Goal: Check status: Check status

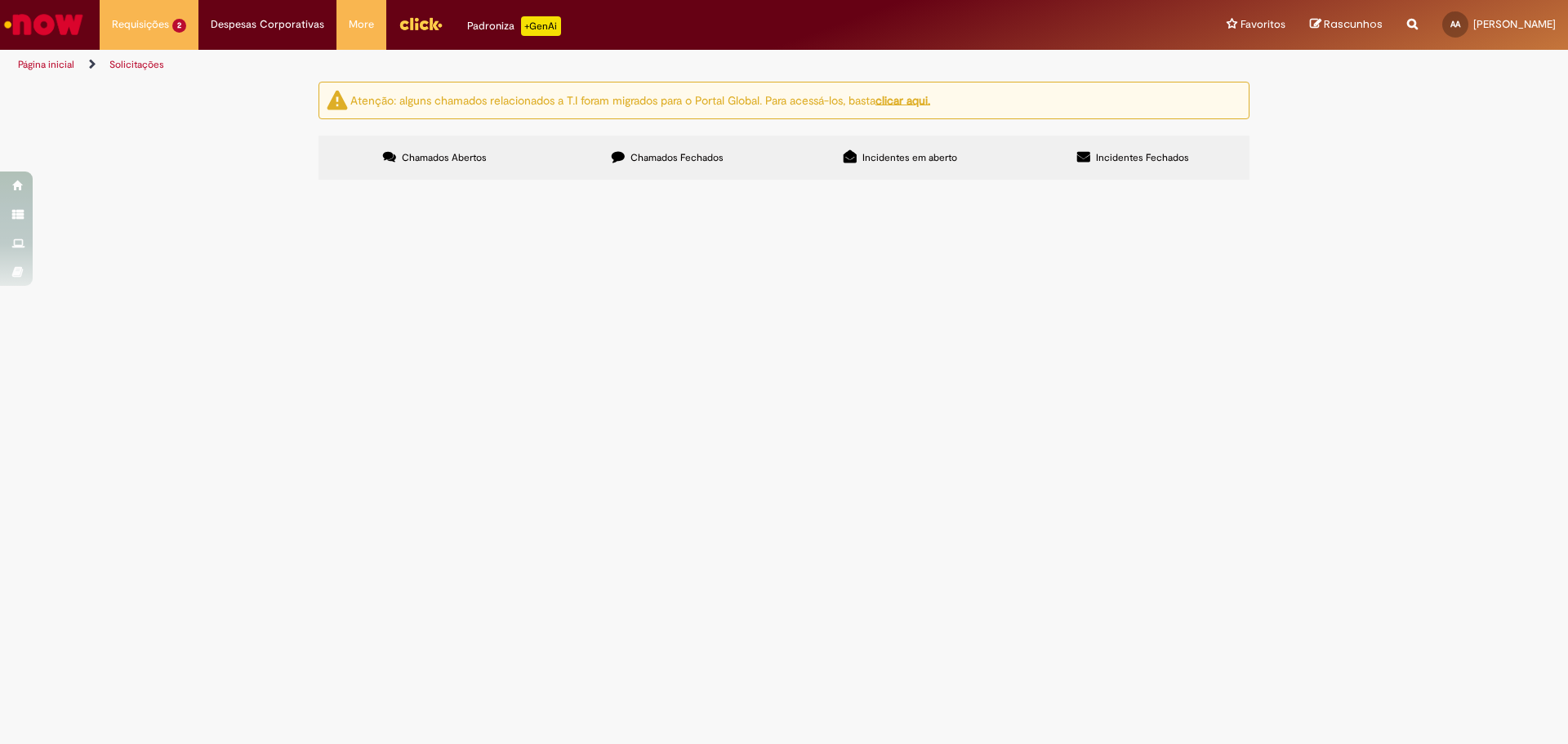
click at [513, 514] on main "Solicitações Atenção: alguns chamados relacionados a T.I foram migrados para o …" at bounding box center [784, 413] width 1568 height 664
click at [0, 0] on span "R13461727" at bounding box center [0, 0] width 0 height 0
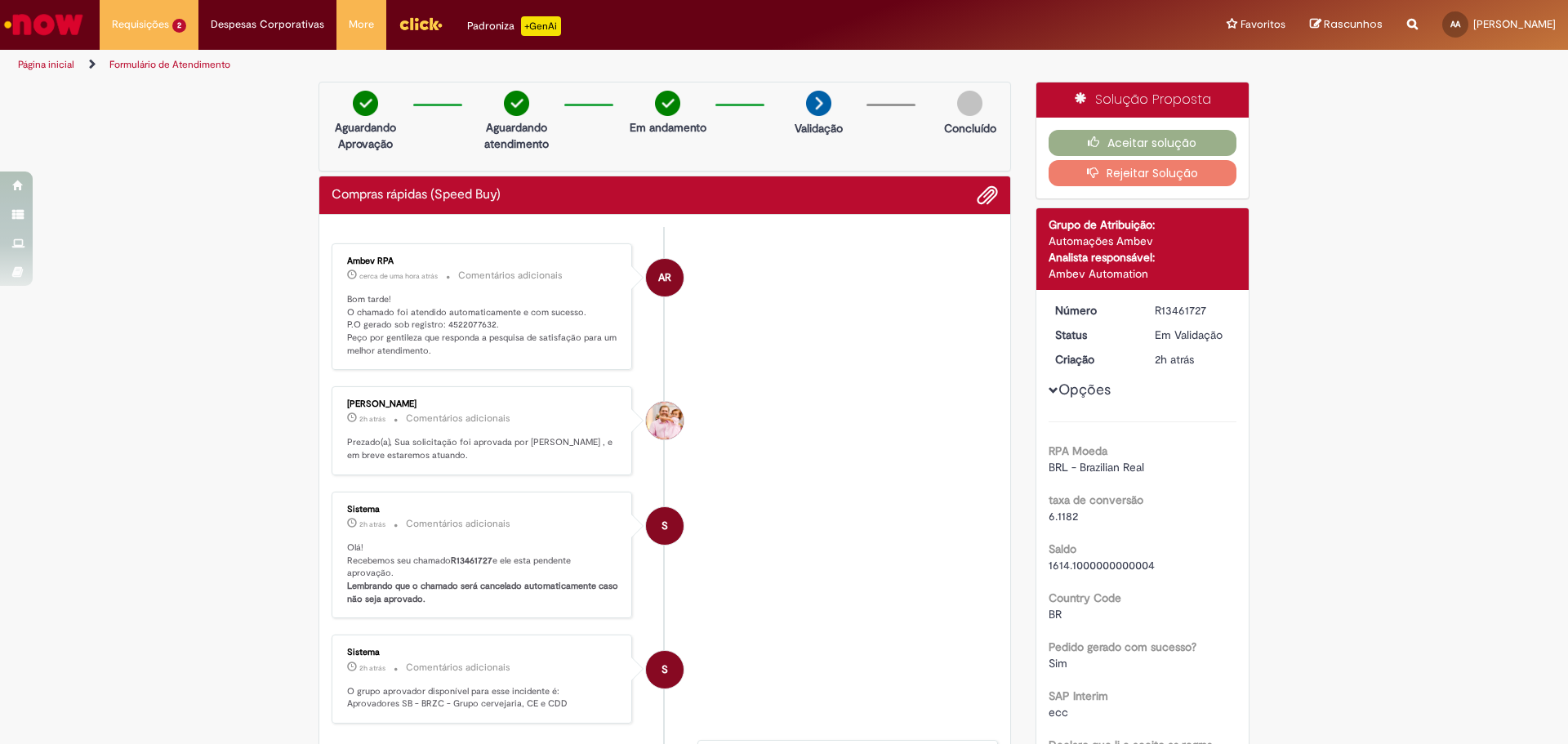
click at [455, 322] on p "Bom tarde! O chamado foi atendido automaticamente e com sucesso. P.O gerado sob…" at bounding box center [483, 325] width 272 height 64
copy p "4522077632"
click at [1105, 138] on button "Aceitar solução" at bounding box center [1143, 142] width 188 height 26
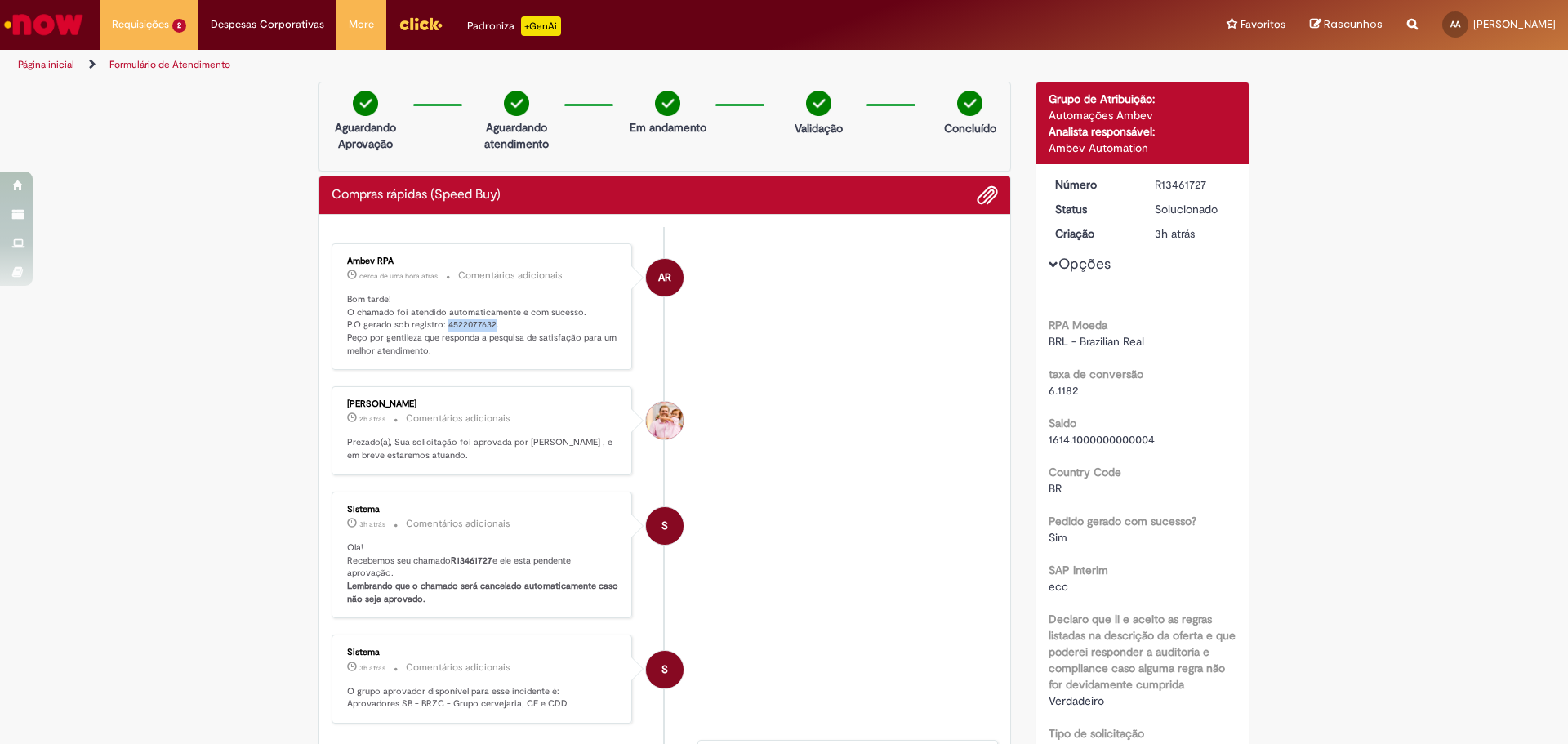
click at [467, 328] on p "Bom tarde! O chamado foi atendido automaticamente e com sucesso. P.O gerado sob…" at bounding box center [483, 325] width 272 height 64
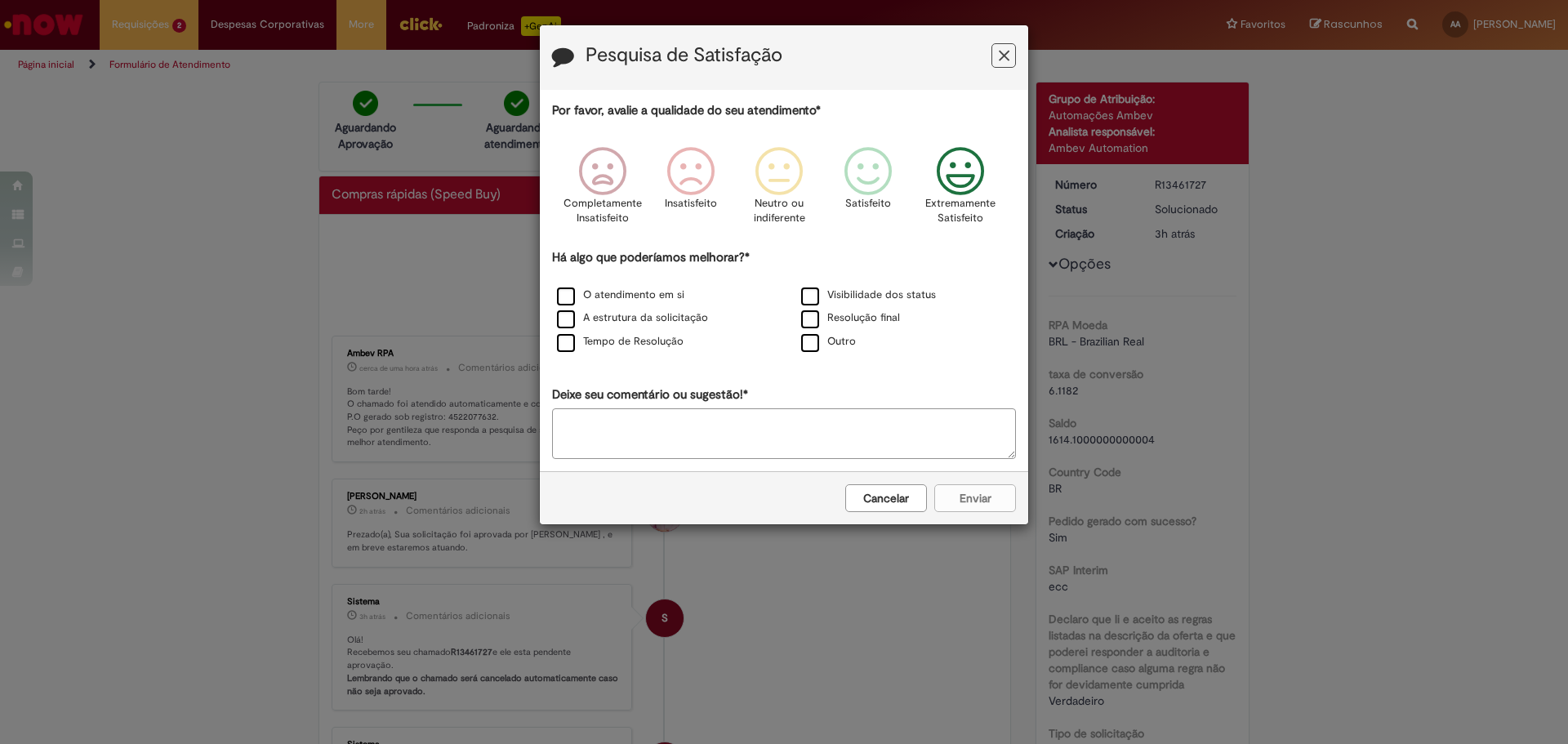
click at [956, 189] on icon "Feedback" at bounding box center [961, 171] width 62 height 49
click at [646, 295] on label "O atendimento em si" at bounding box center [621, 295] width 128 height 15
click at [963, 499] on button "Enviar" at bounding box center [974, 497] width 81 height 28
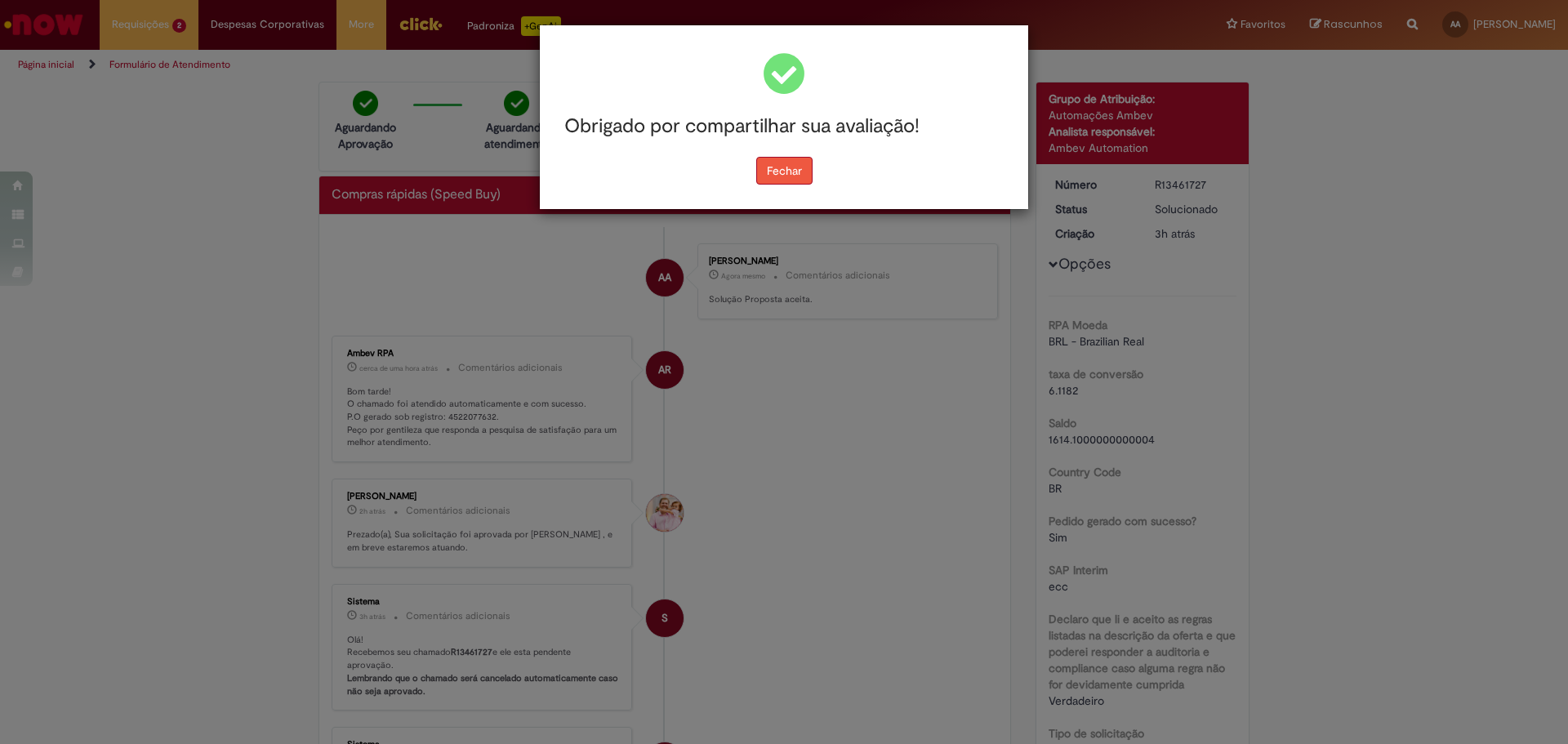
click at [778, 176] on button "Fechar" at bounding box center [784, 171] width 56 height 28
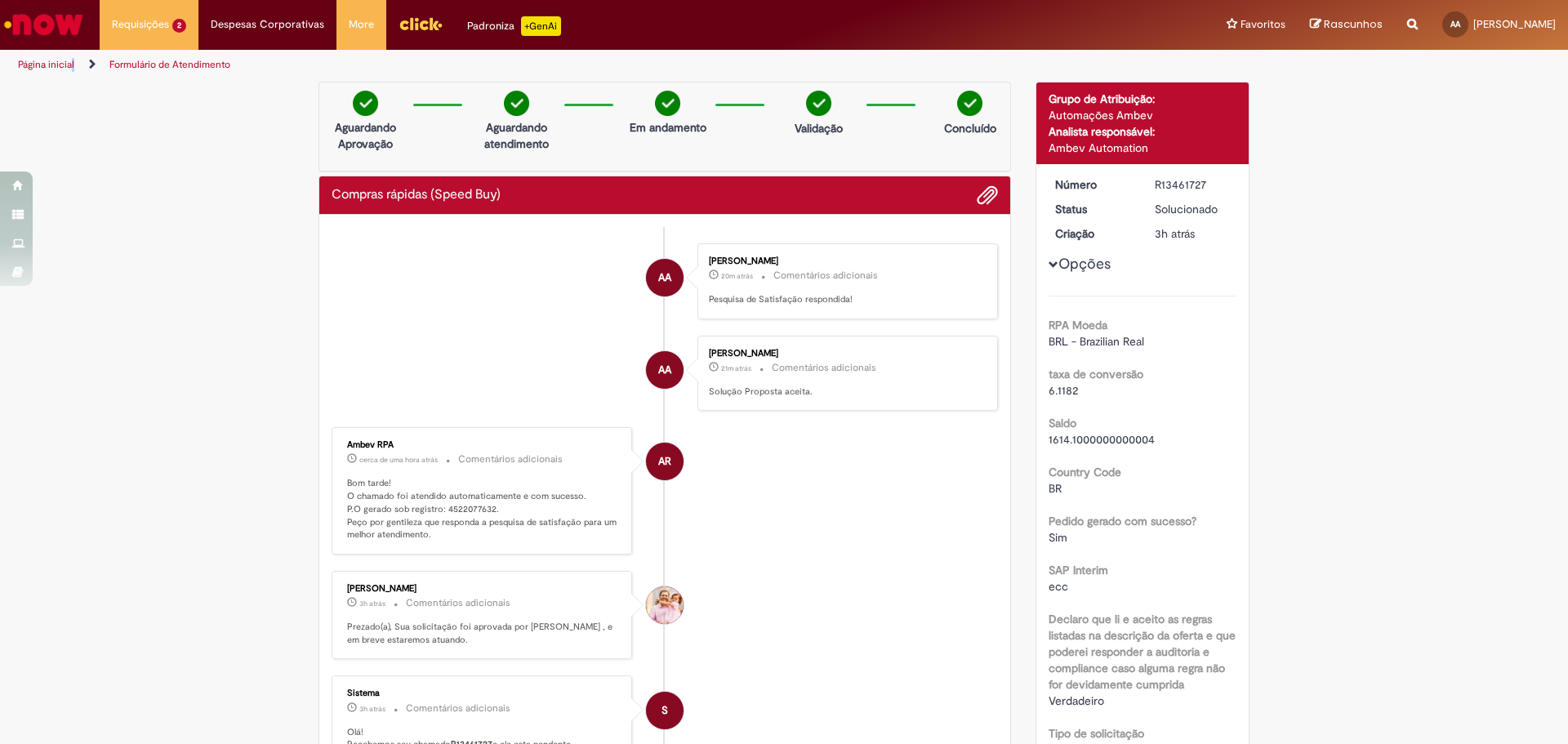
click at [71, 71] on li "Página inicial" at bounding box center [57, 65] width 90 height 30
click at [29, 63] on link "Página inicial" at bounding box center [46, 64] width 56 height 13
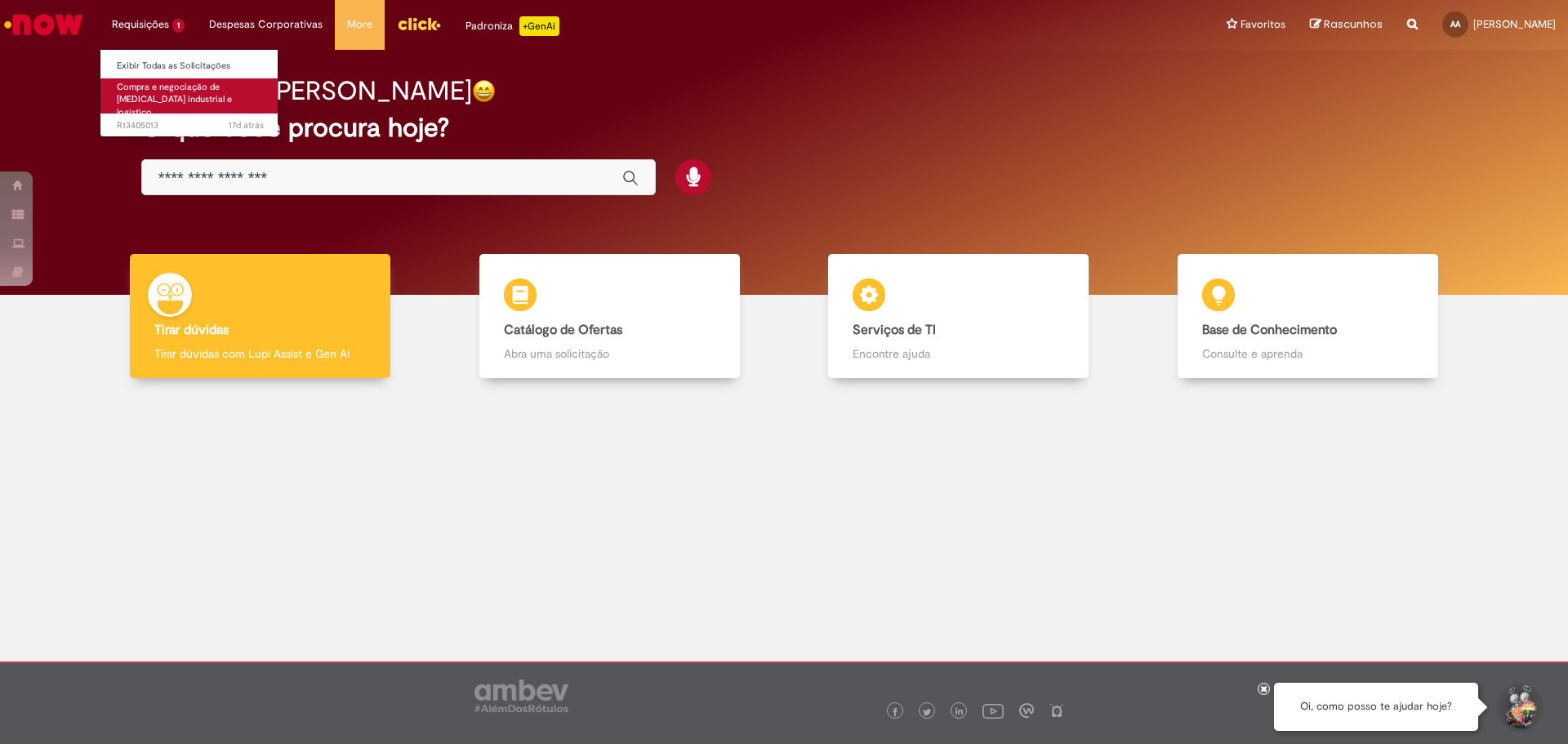
click at [167, 81] on span "Compra e negociação de [MEDICAL_DATA] industrial e logístico" at bounding box center [174, 100] width 115 height 38
click at [171, 61] on link "Exibir Todas as Solicitações" at bounding box center [190, 66] width 179 height 18
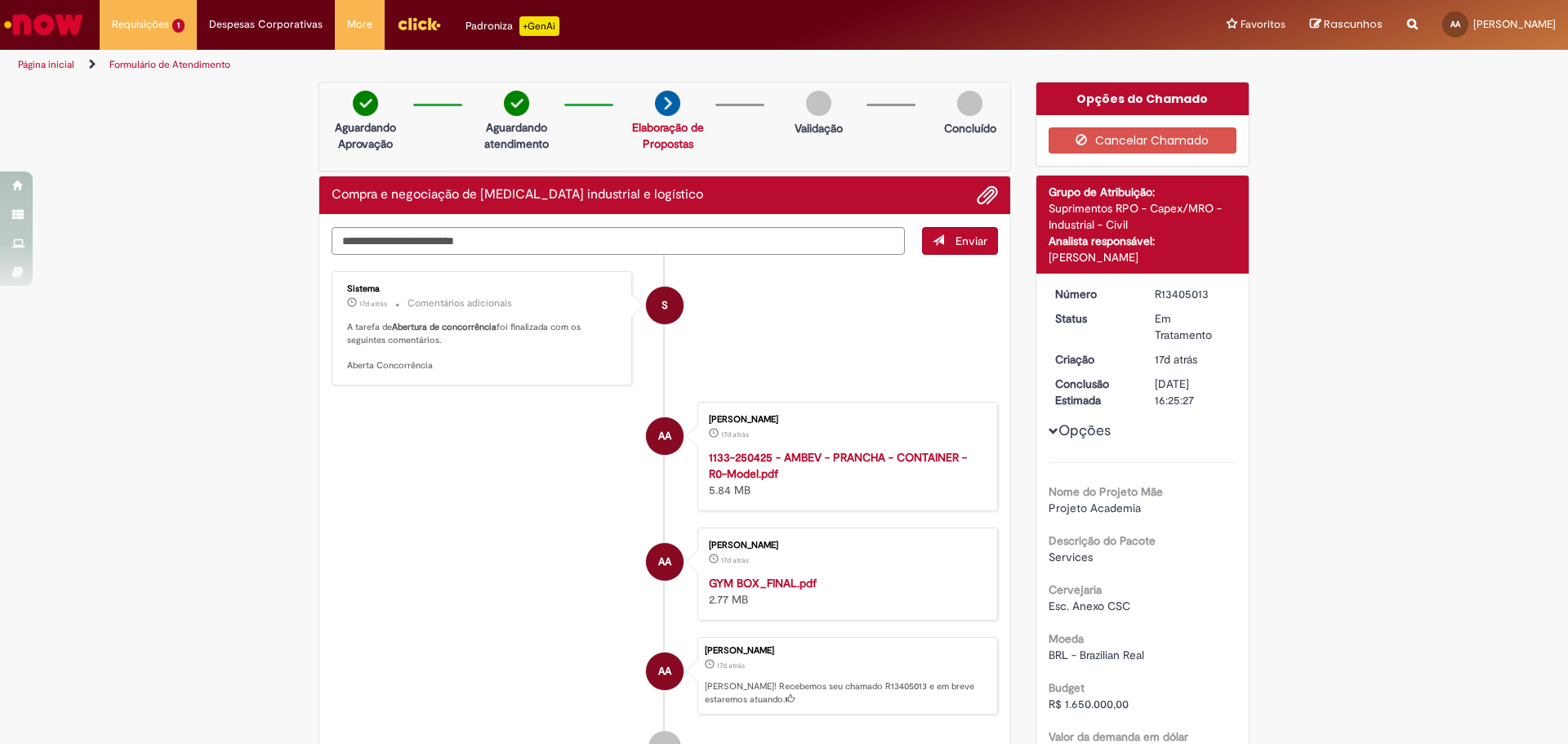
click at [50, 63] on link "Página inicial" at bounding box center [46, 64] width 56 height 13
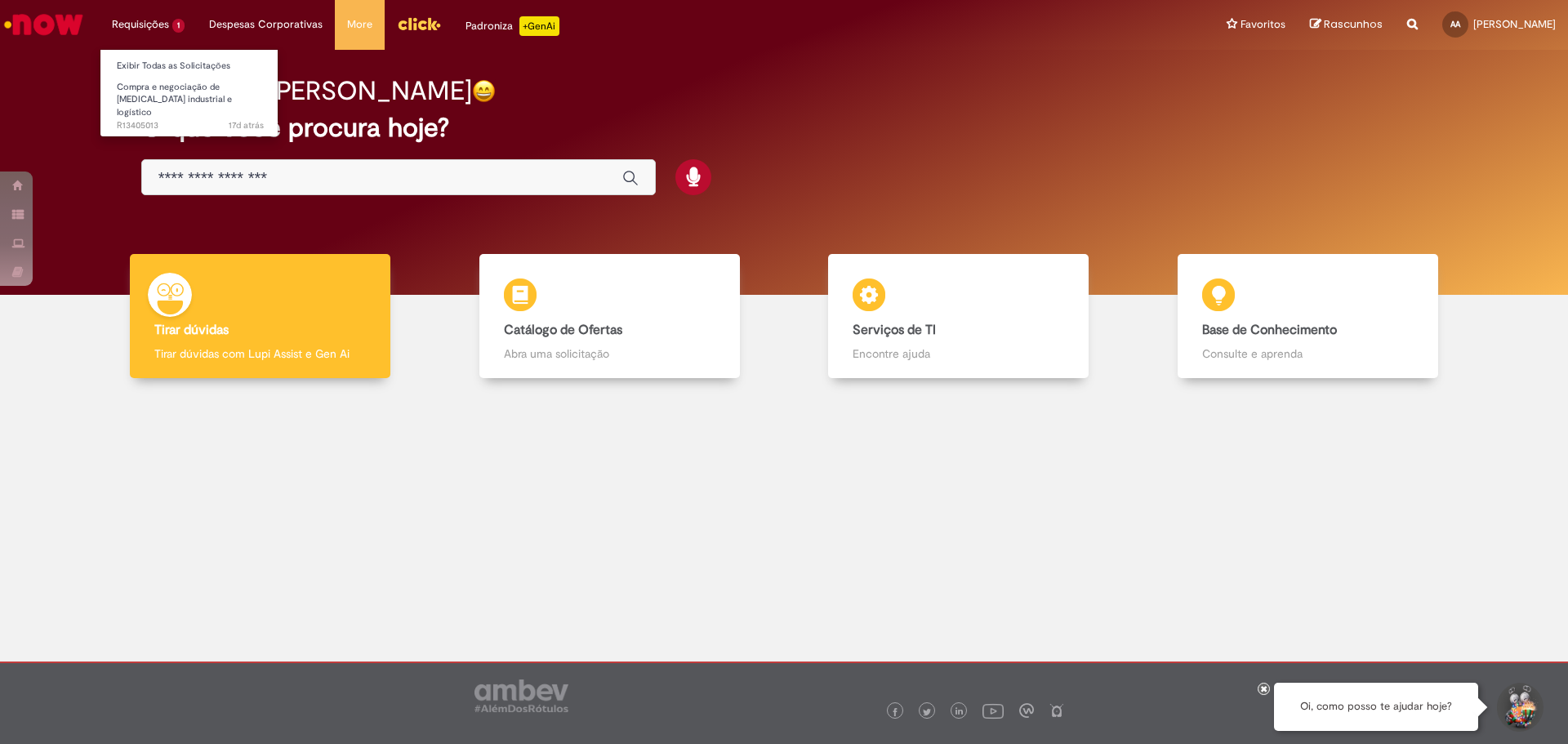
click at [154, 55] on li "Exibir Todas as Solicitações" at bounding box center [190, 64] width 179 height 21
click at [154, 70] on link "Exibir Todas as Solicitações" at bounding box center [190, 66] width 179 height 18
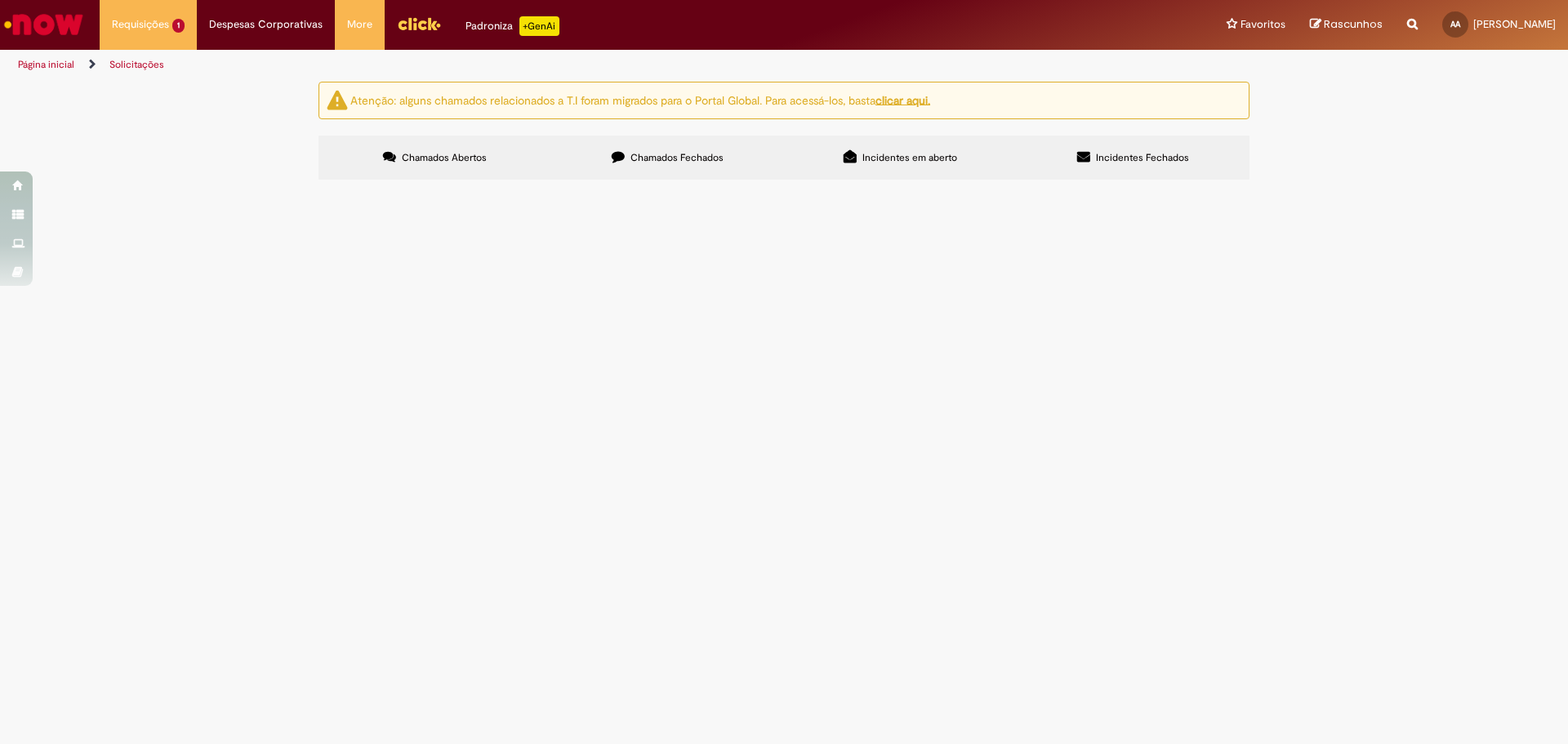
click at [54, 60] on link "Página inicial" at bounding box center [46, 64] width 56 height 13
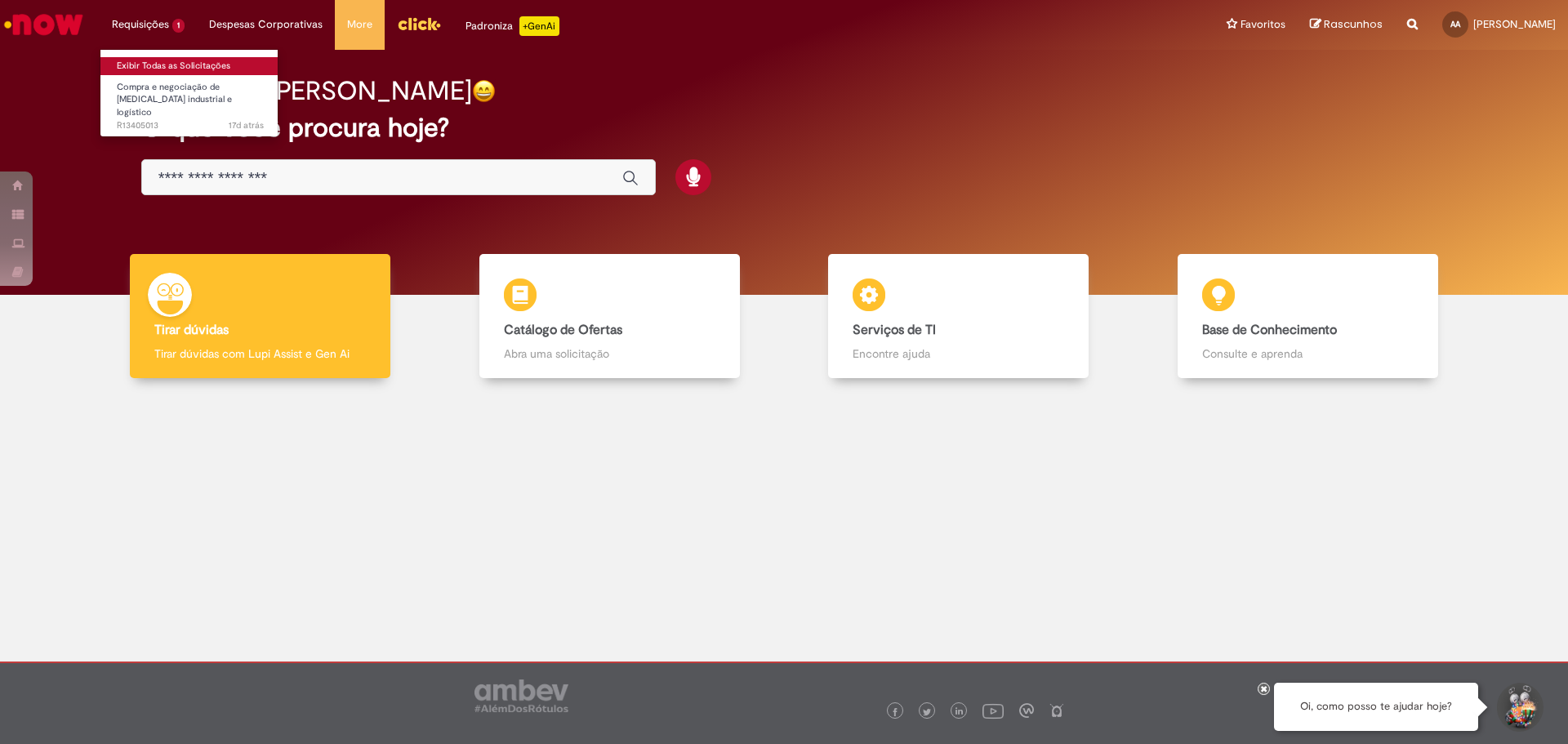
click at [148, 70] on link "Exibir Todas as Solicitações" at bounding box center [190, 66] width 179 height 18
